Goal: Transaction & Acquisition: Purchase product/service

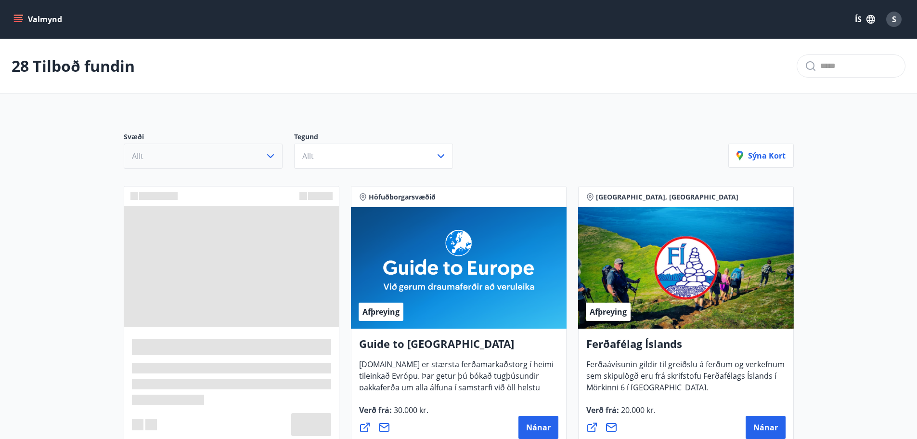
click at [265, 154] on icon "button" at bounding box center [271, 156] width 12 height 12
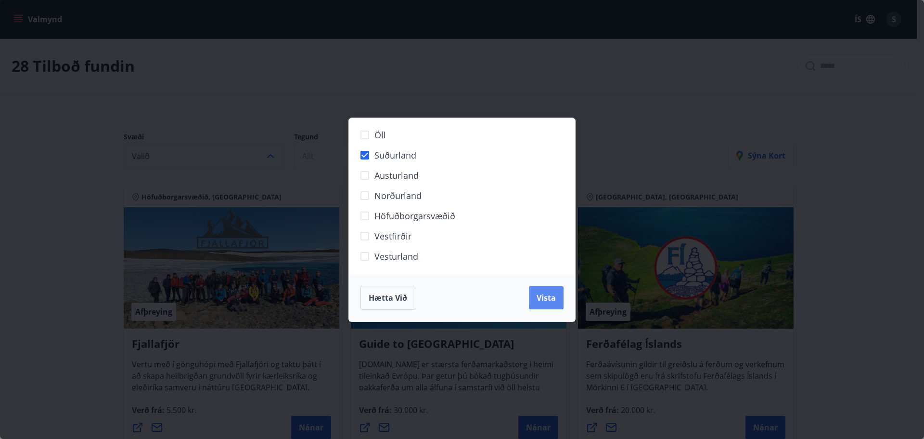
click at [545, 297] on span "Vista" at bounding box center [546, 297] width 19 height 11
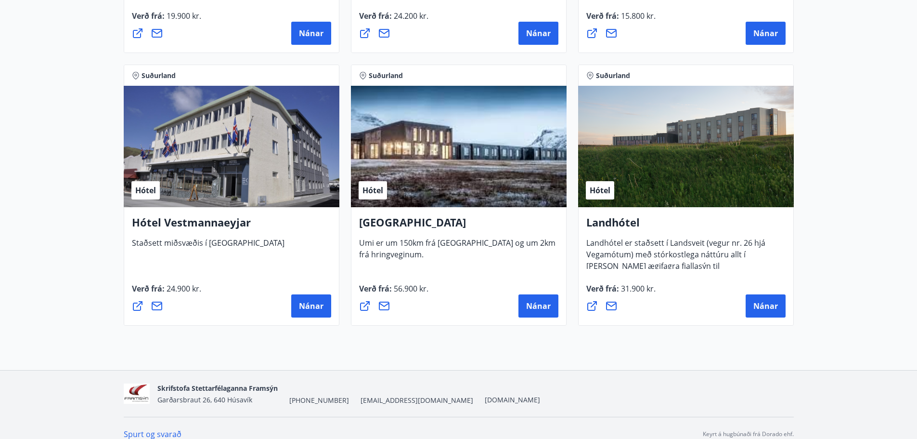
scroll to position [705, 0]
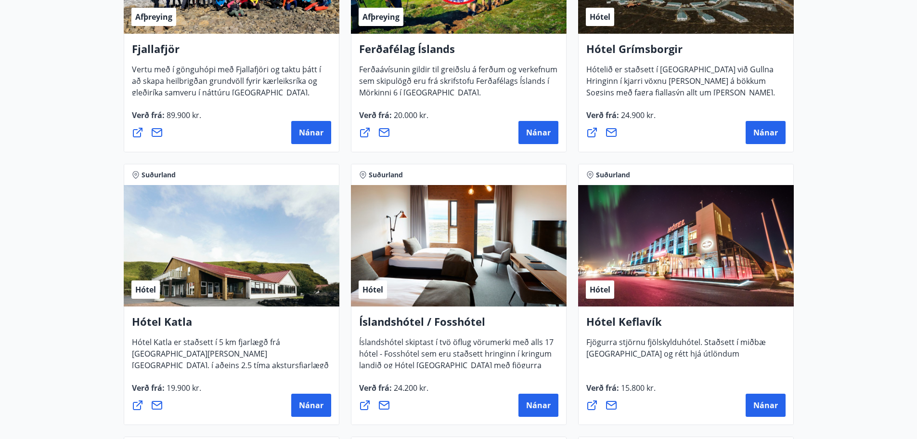
scroll to position [0, 0]
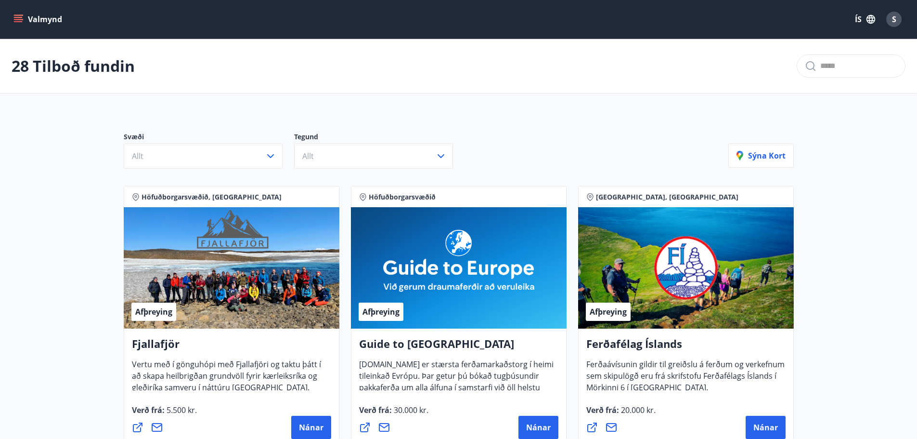
click at [822, 70] on input "text" at bounding box center [858, 65] width 77 height 15
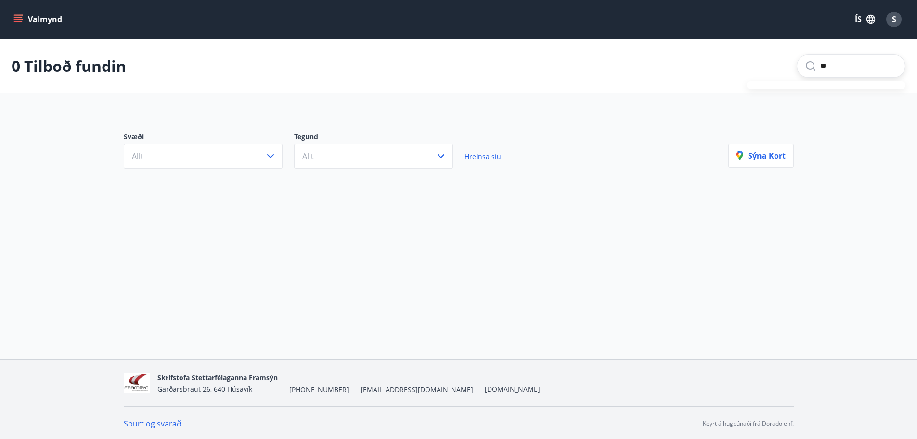
type input "*"
click at [28, 18] on button "Valmynd" at bounding box center [39, 19] width 54 height 17
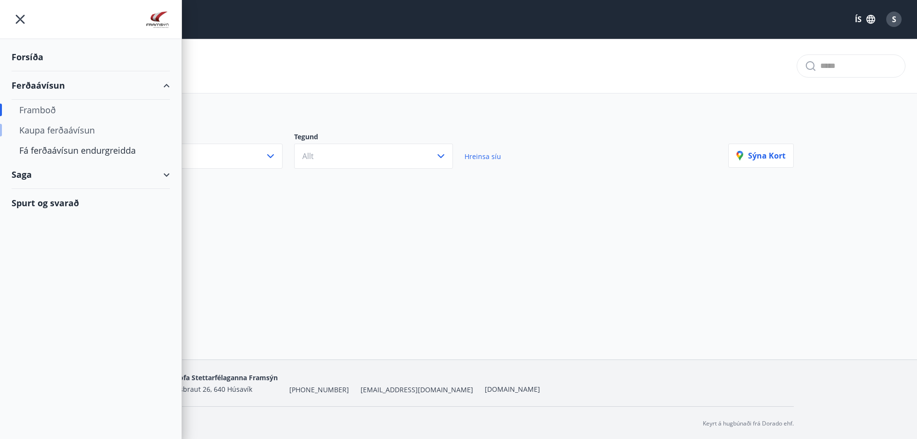
click at [52, 127] on div "Kaupa ferðaávísun" at bounding box center [90, 130] width 143 height 20
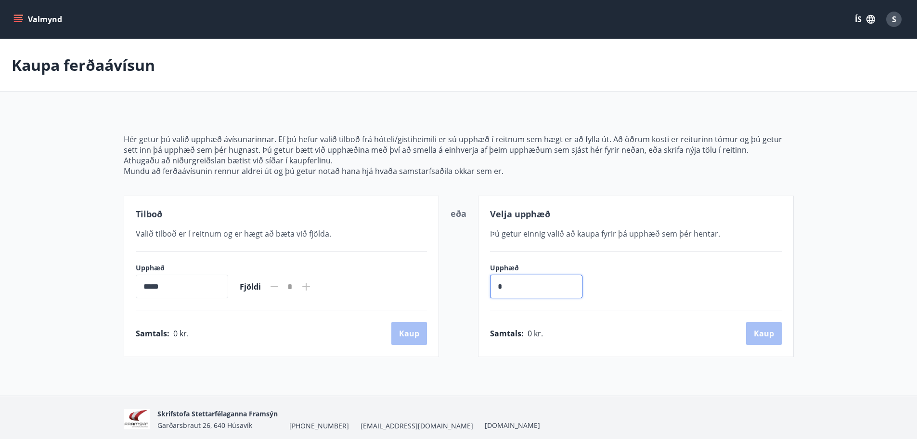
click at [520, 287] on input "*" at bounding box center [536, 286] width 92 height 24
click at [17, 16] on icon "menu" at bounding box center [18, 19] width 10 height 10
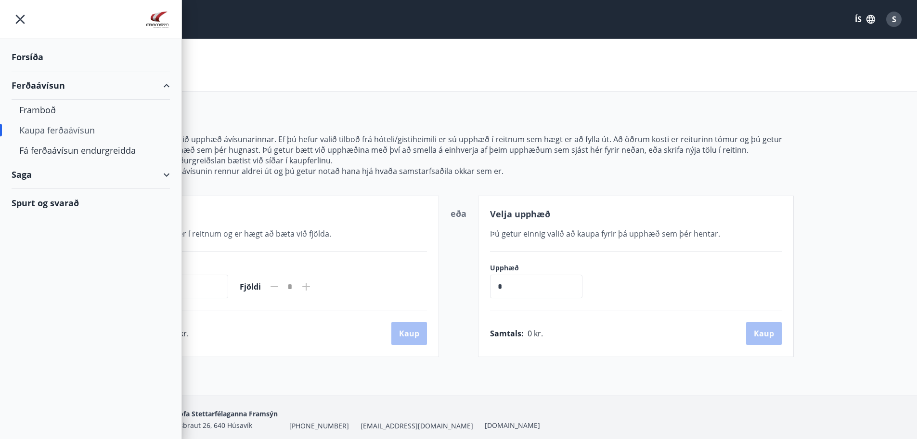
click at [35, 59] on div "Forsíða" at bounding box center [91, 57] width 158 height 28
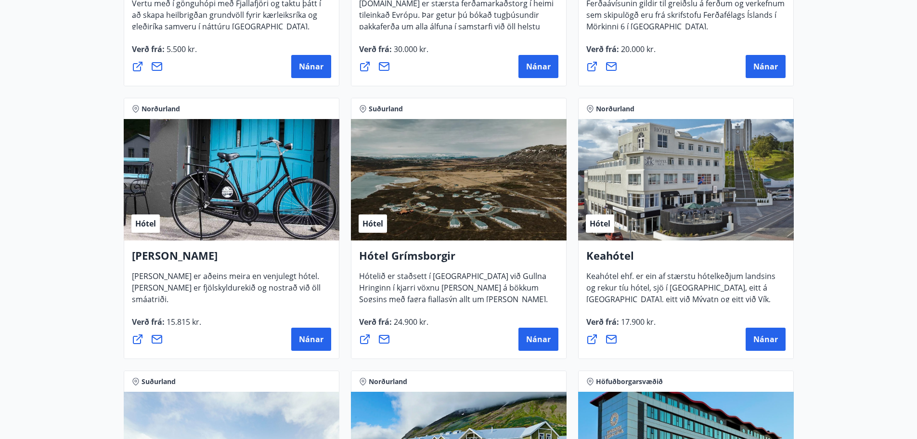
scroll to position [379, 0]
